Goal: Find specific page/section: Find specific page/section

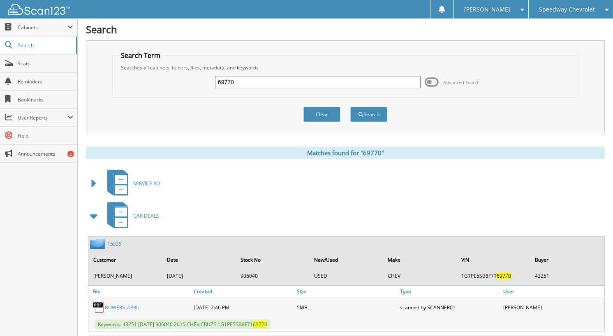
click at [257, 80] on input "69770" at bounding box center [317, 82] width 205 height 12
click at [258, 80] on input "69770" at bounding box center [317, 82] width 205 height 12
type input "69640"
click at [350, 107] on button "Search" at bounding box center [368, 114] width 37 height 15
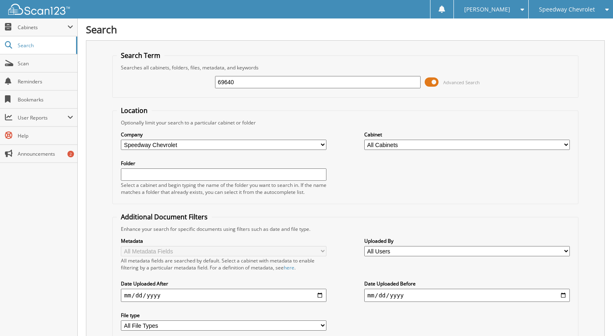
click at [476, 81] on span "Advanced Search" at bounding box center [461, 82] width 37 height 6
